Goal: Task Accomplishment & Management: Manage account settings

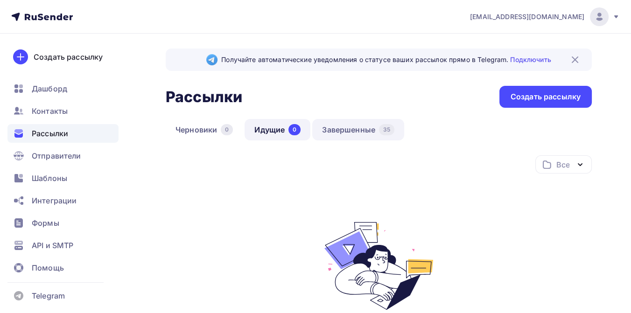
click at [361, 131] on link "Завершенные 35" at bounding box center [358, 129] width 92 height 21
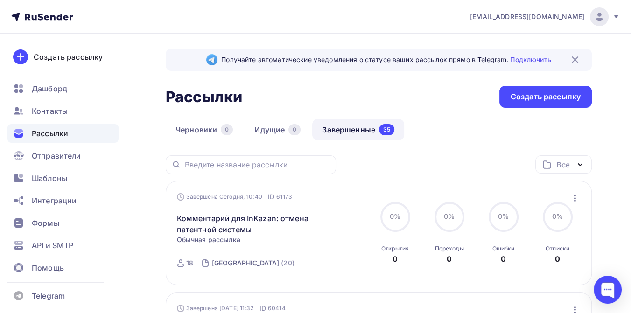
click at [616, 18] on icon at bounding box center [616, 16] width 7 height 7
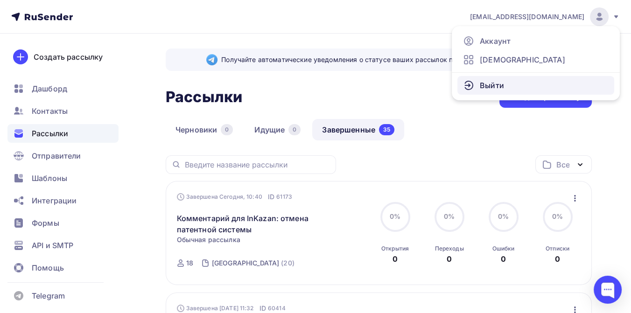
click at [503, 80] on link "Выйти" at bounding box center [536, 85] width 157 height 19
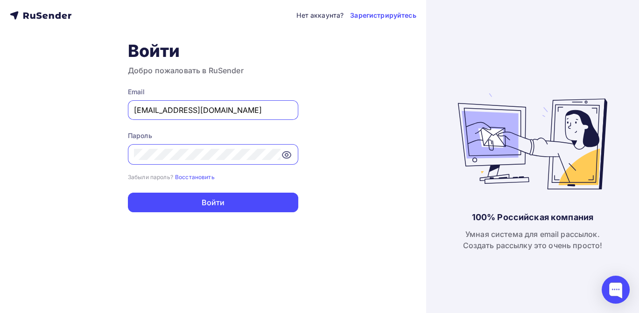
click at [250, 113] on input "[EMAIL_ADDRESS][DOMAIN_NAME]" at bounding box center [213, 110] width 158 height 11
type input "[EMAIL_ADDRESS][DOMAIN_NAME]"
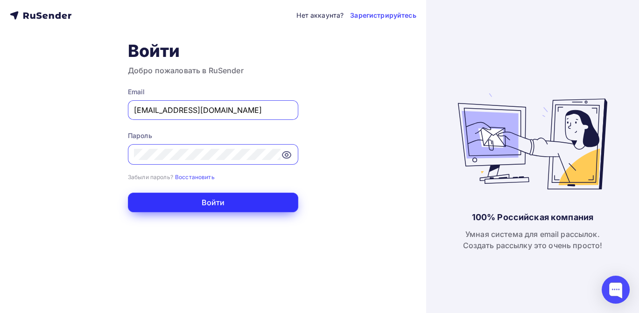
click at [199, 208] on button "Войти" at bounding box center [213, 203] width 170 height 20
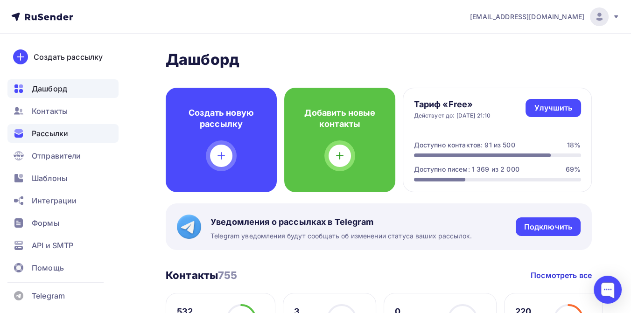
click at [67, 135] on span "Рассылки" at bounding box center [50, 133] width 36 height 11
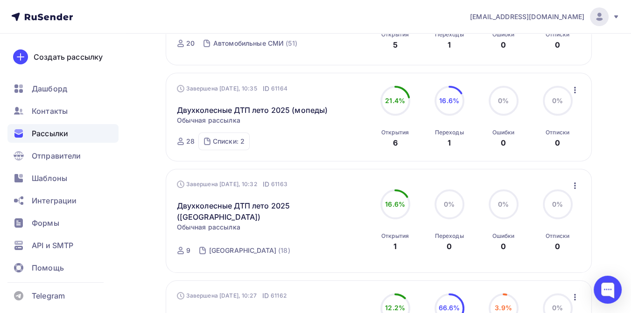
scroll to position [207, 0]
